Goal: Task Accomplishment & Management: Complete application form

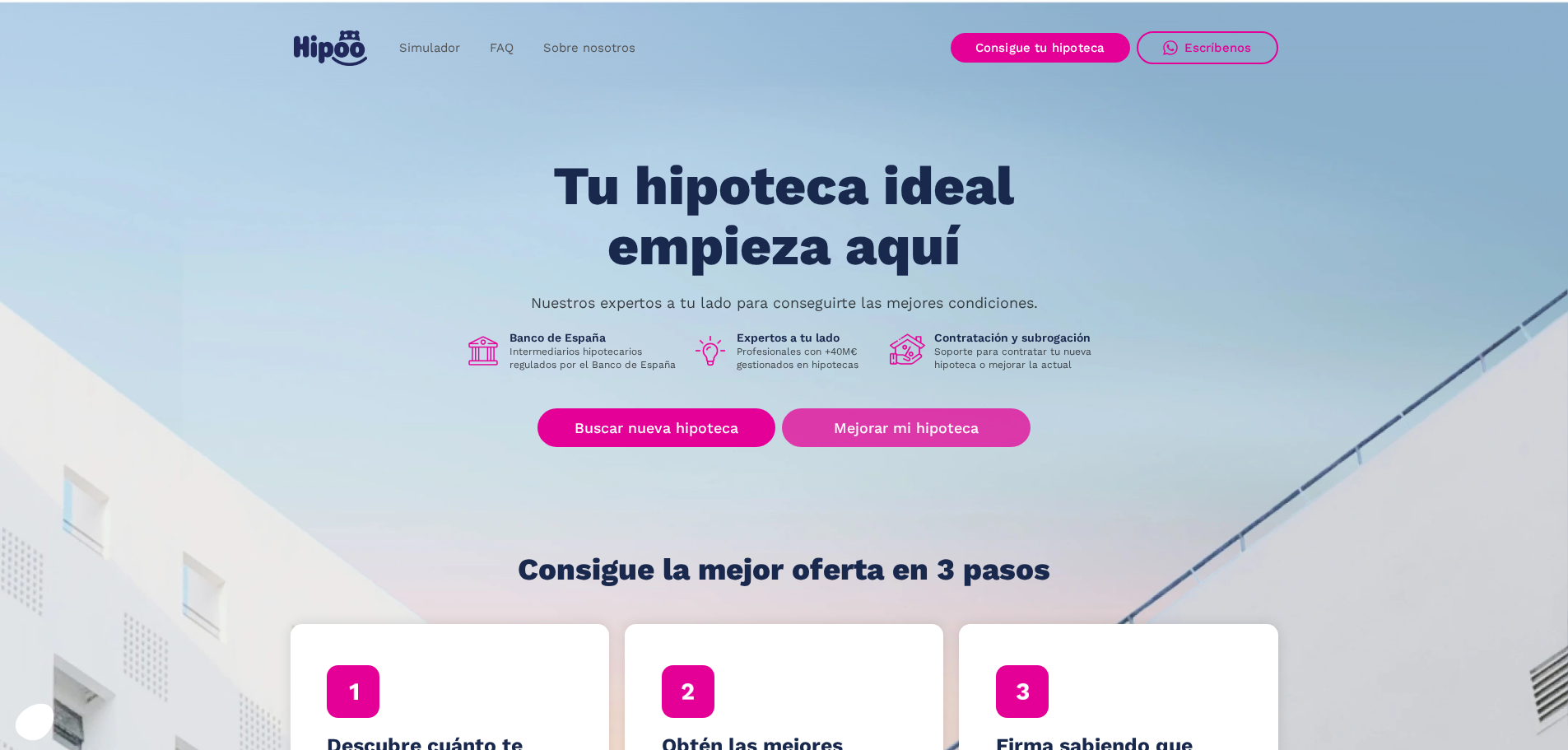
click at [936, 424] on link "Mejorar mi hipoteca" at bounding box center [906, 427] width 248 height 38
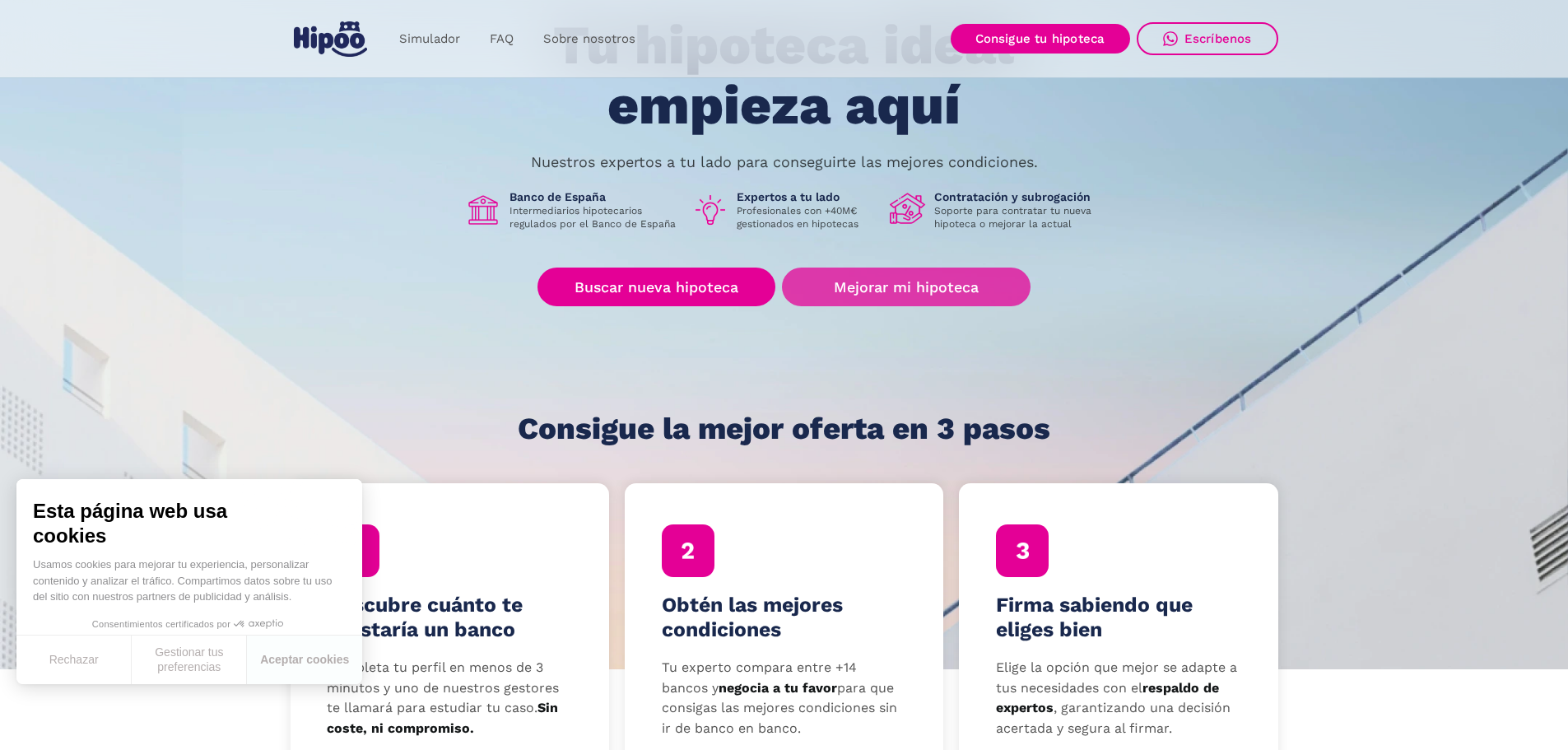
scroll to position [164, 0]
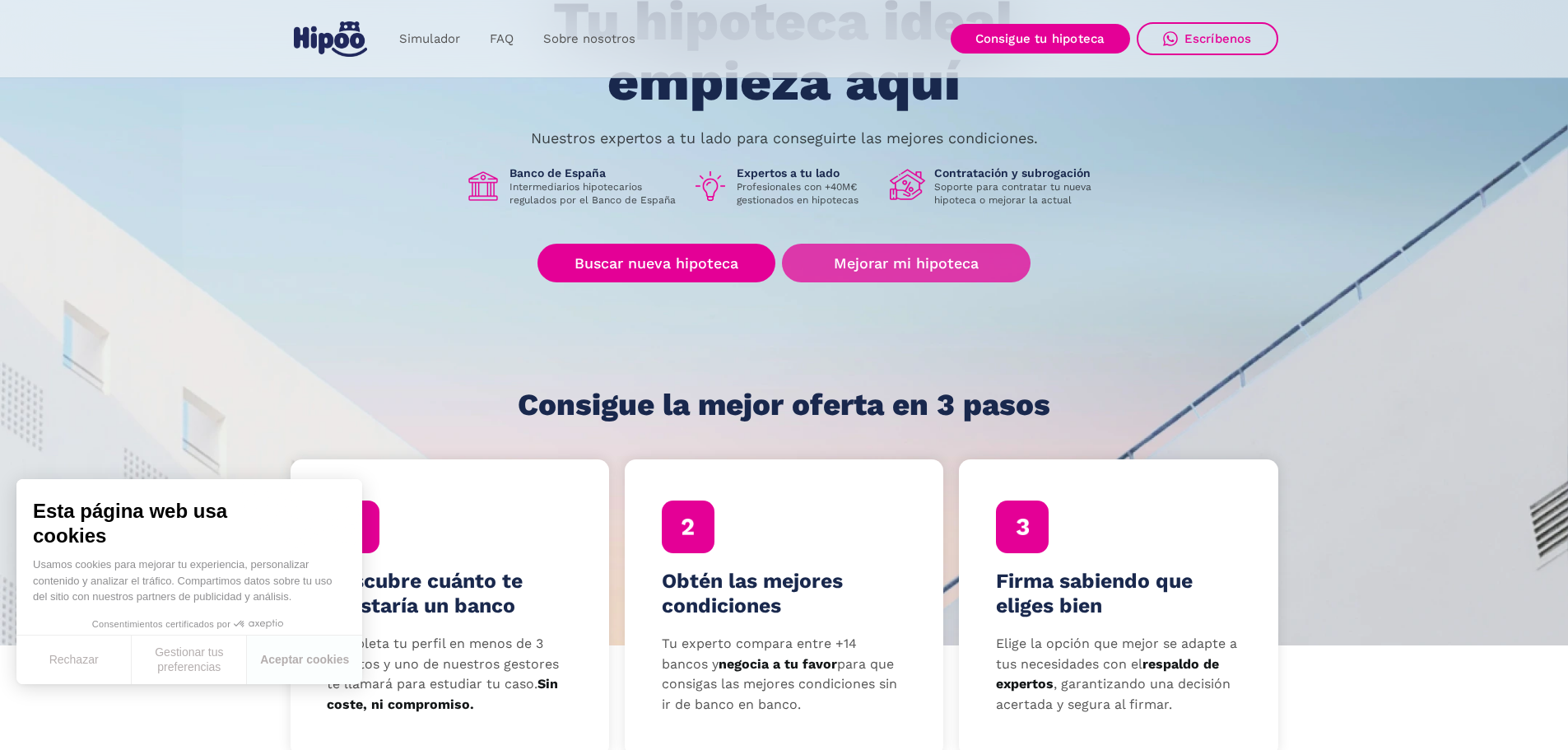
click at [914, 260] on link "Mejorar mi hipoteca" at bounding box center [906, 263] width 248 height 38
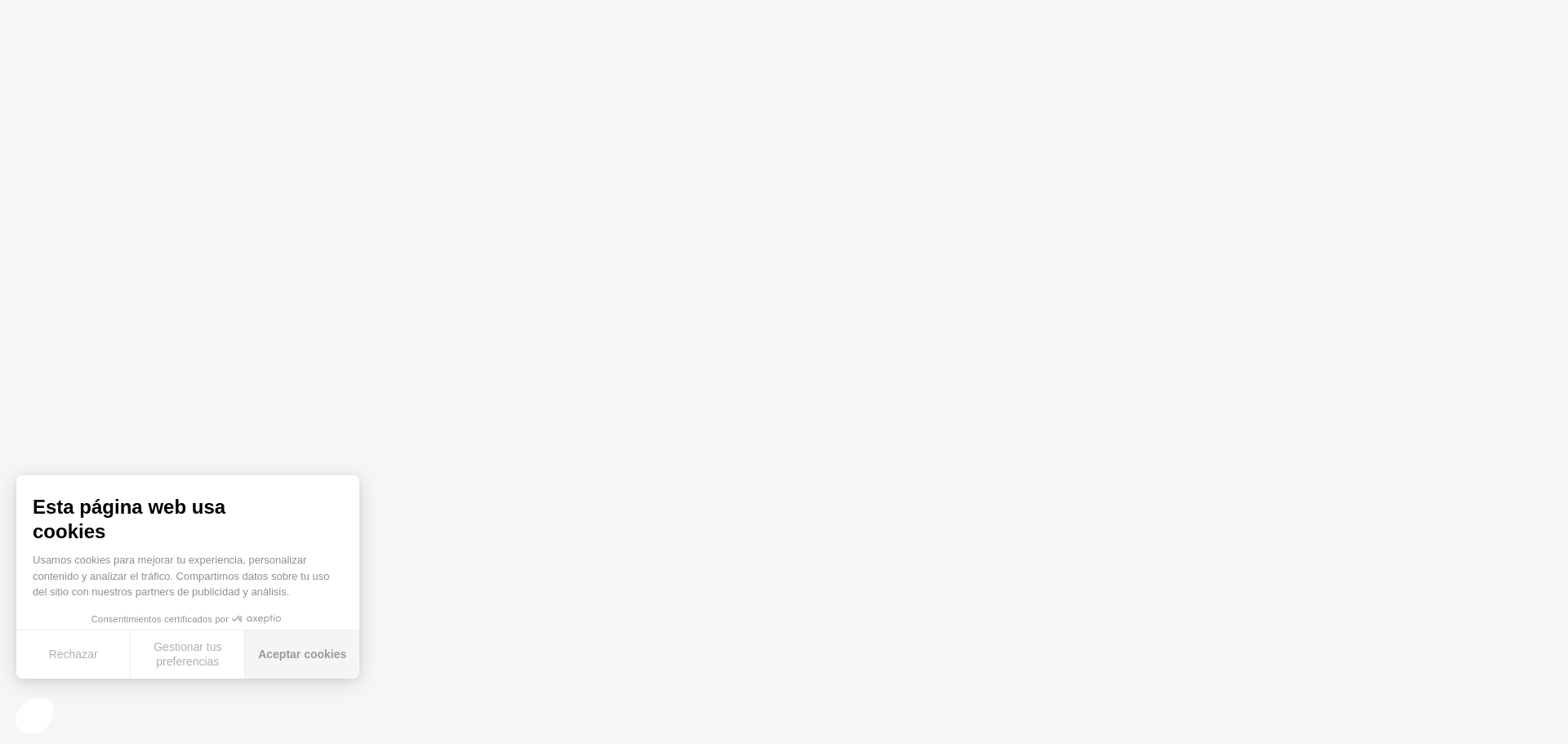
click at [309, 650] on button "Aceptar cookies" at bounding box center [302, 654] width 114 height 48
